Goal: Check status: Check status

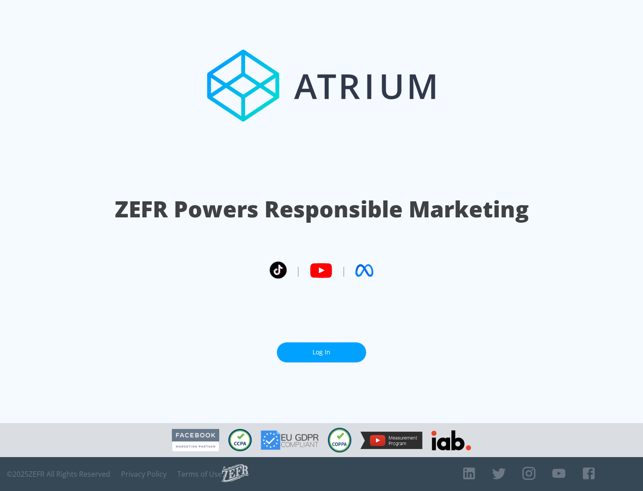
click at [322, 349] on link "Log In" at bounding box center [321, 352] width 89 height 20
